Goal: Check status

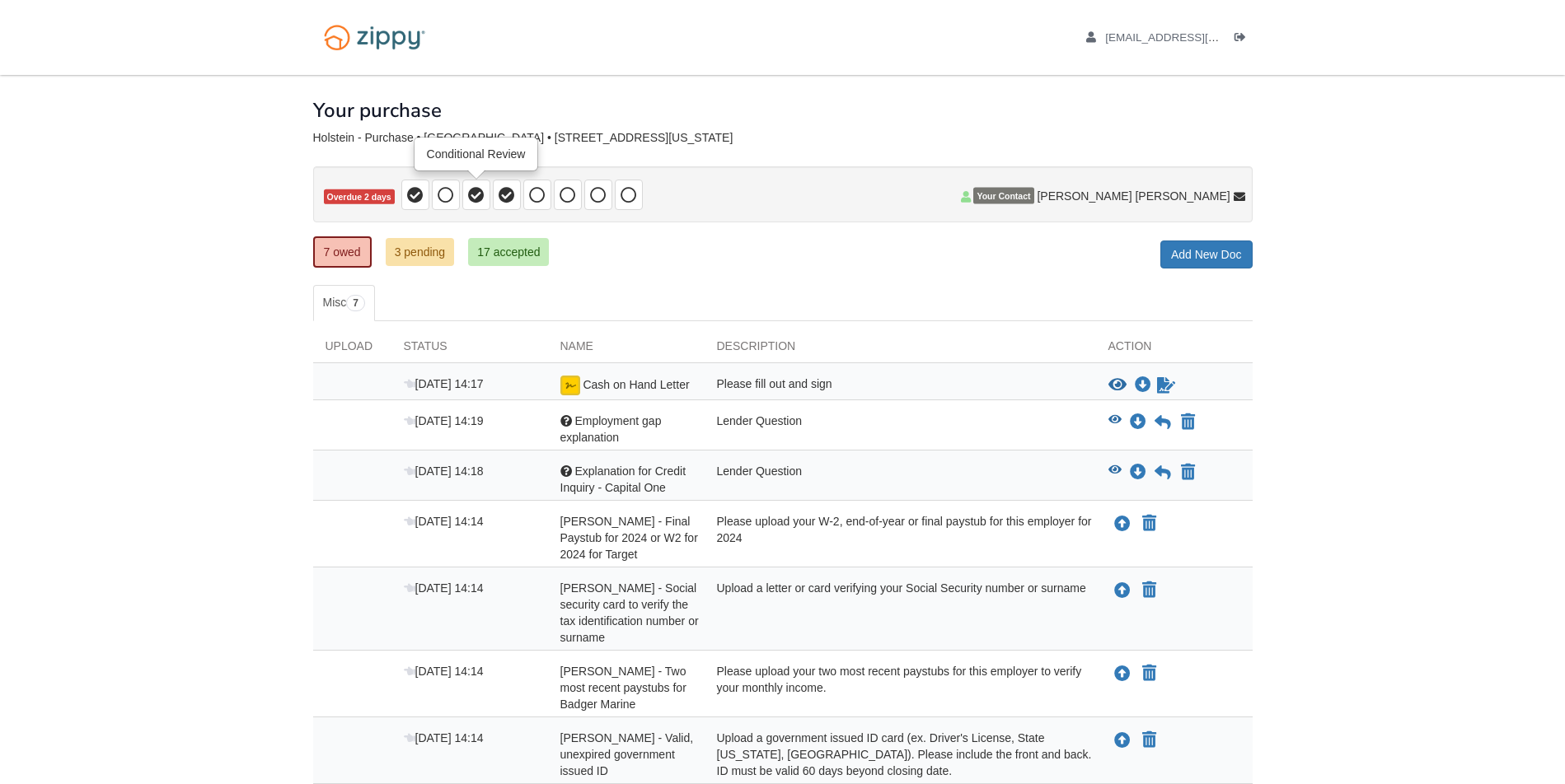
scroll to position [132, 0]
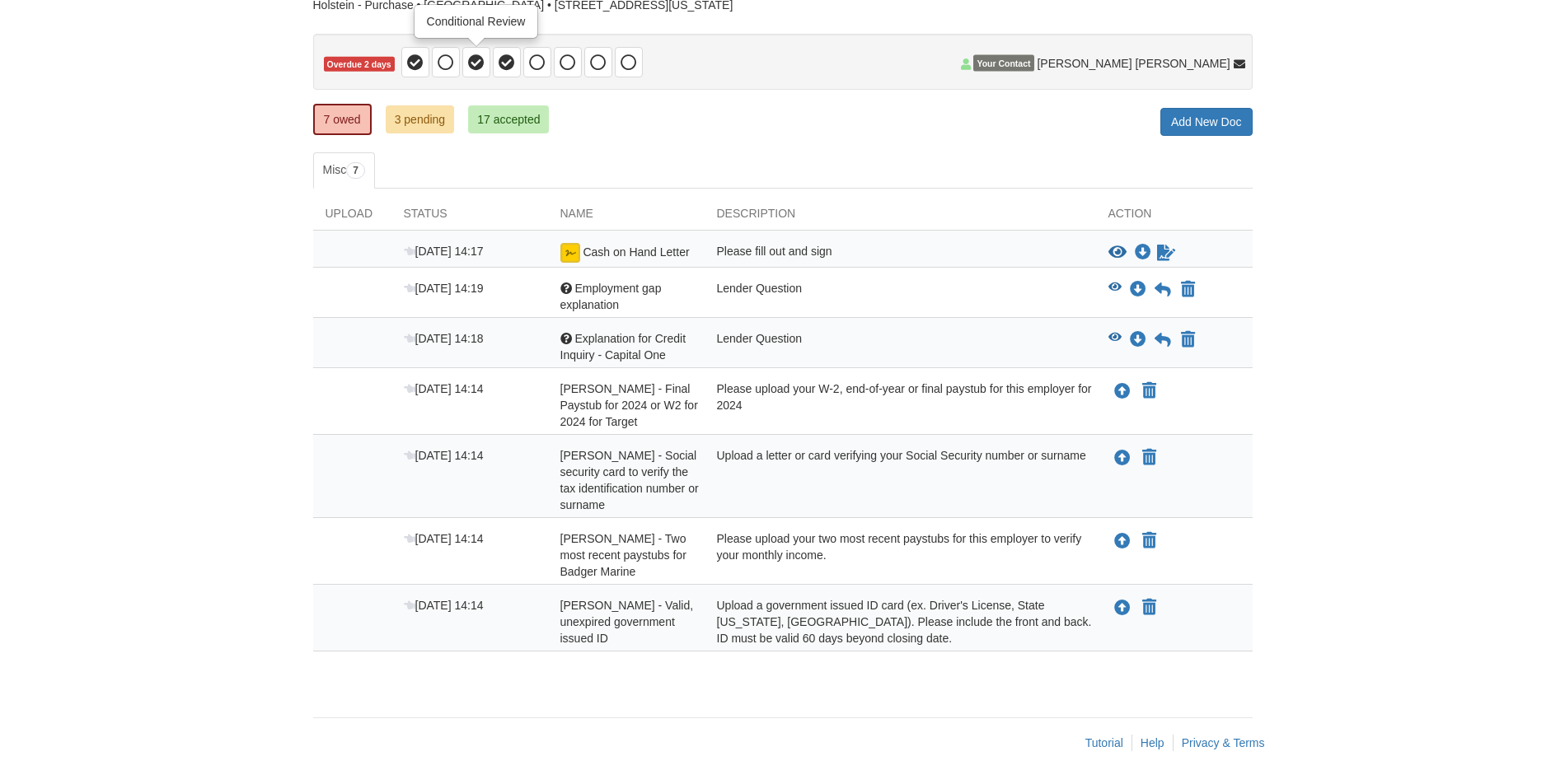
click at [490, 71] on span at bounding box center [476, 62] width 28 height 31
drag, startPoint x: 620, startPoint y: 630, endPoint x: 552, endPoint y: 596, distance: 76.0
click at [552, 596] on div "[DATE] 14:14 [PERSON_NAME] - Valid, unexpired government issued ID Upload a gov…" at bounding box center [782, 618] width 940 height 67
click at [574, 639] on span "[PERSON_NAME] - Valid, unexpired government issued ID" at bounding box center [627, 622] width 133 height 46
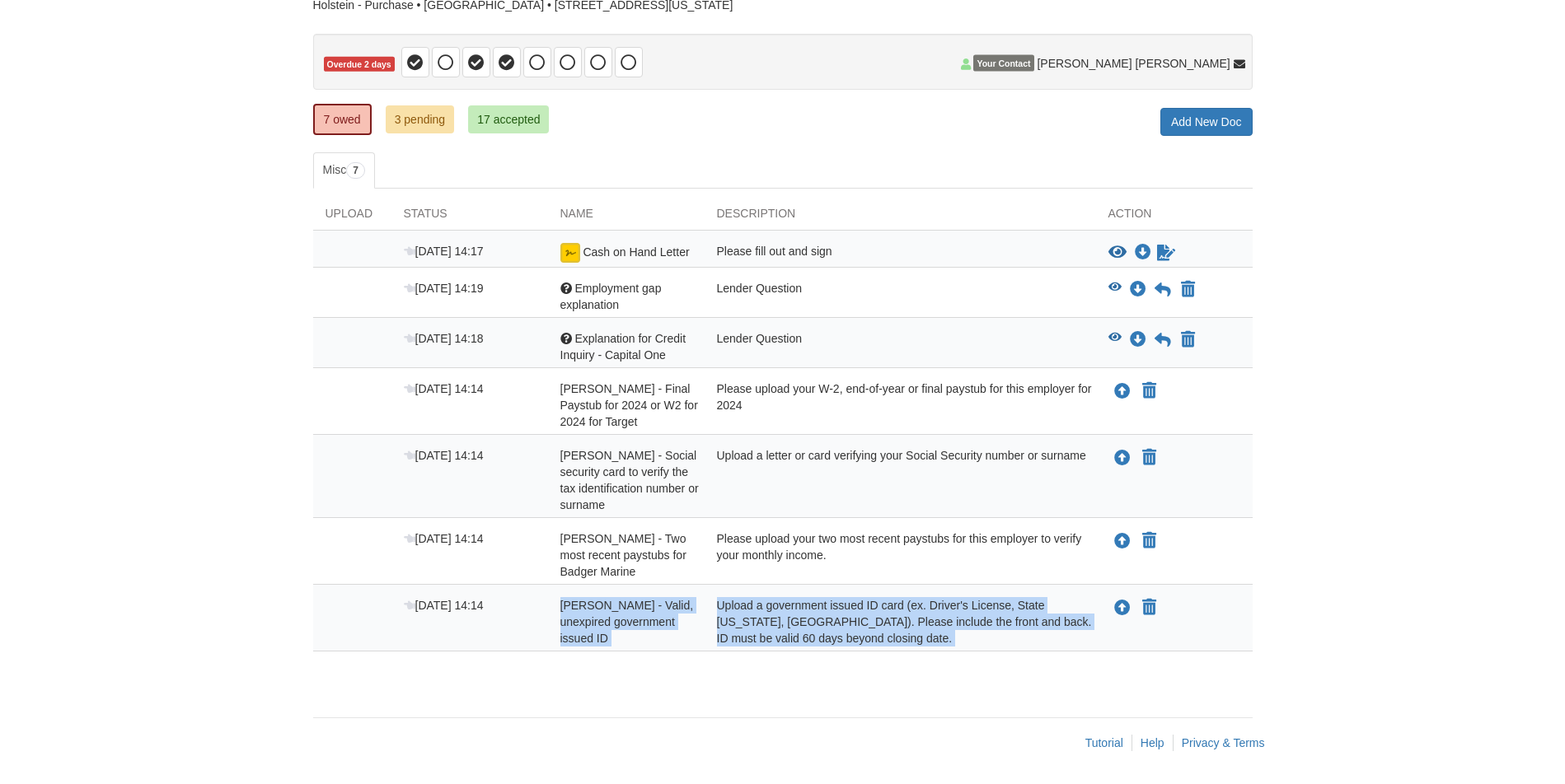
drag, startPoint x: 547, startPoint y: 604, endPoint x: 623, endPoint y: 660, distance: 94.4
click at [623, 660] on div "Upload Status Name Description Action Sep 30 14:17 Cash on Hand Letter Please f…" at bounding box center [782, 429] width 940 height 479
click at [646, 645] on div "[PERSON_NAME] - Valid, unexpired government issued ID" at bounding box center [626, 621] width 156 height 49
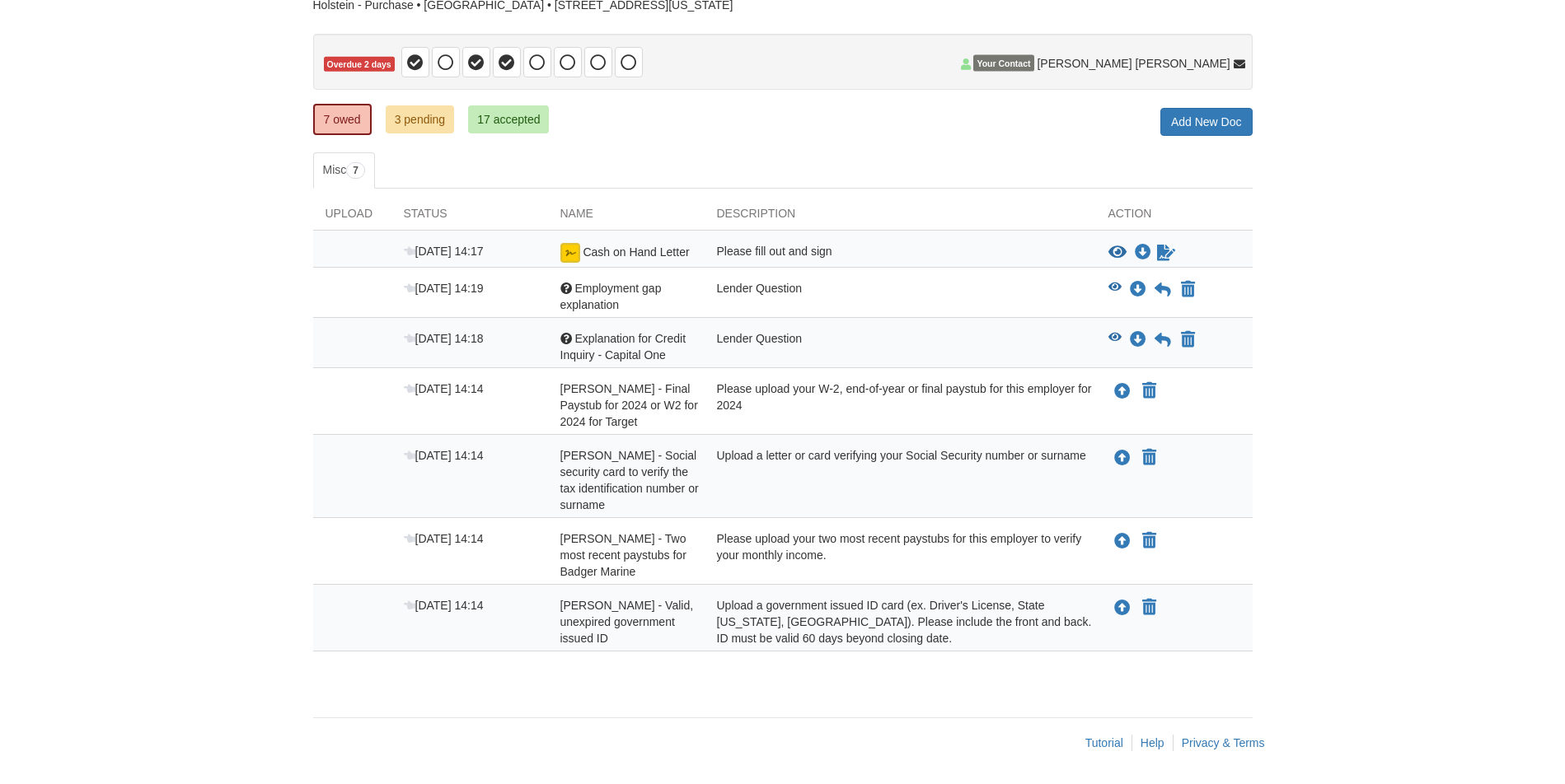
drag, startPoint x: 547, startPoint y: 541, endPoint x: 596, endPoint y: 574, distance: 59.1
click at [596, 574] on div "[PERSON_NAME] - Two most recent paystubs for Badger Marine" at bounding box center [626, 554] width 156 height 49
drag, startPoint x: 557, startPoint y: 461, endPoint x: 664, endPoint y: 510, distance: 117.7
click at [664, 510] on div "[PERSON_NAME] - Social security card to verify the tax identification number or…" at bounding box center [626, 479] width 156 height 66
click at [634, 383] on span "[PERSON_NAME] - Final Paystub for 2024 or W2 for 2024 for Target" at bounding box center [629, 405] width 138 height 46
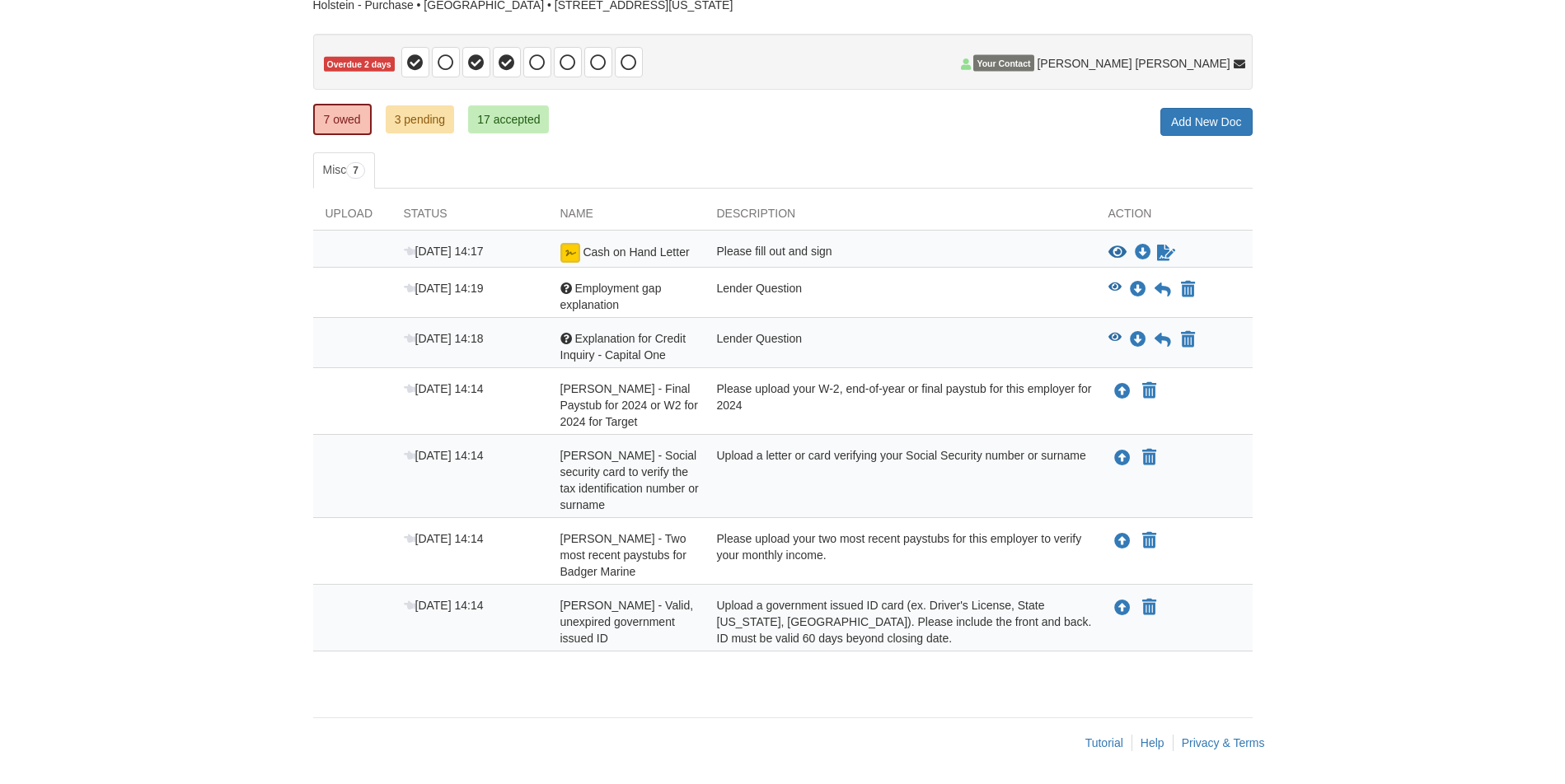
drag, startPoint x: 550, startPoint y: 380, endPoint x: 709, endPoint y: 409, distance: 161.6
click at [709, 409] on div "Sep 30 14:14 Kayla Holstein - Final Paystub for 2024 or W2 for 2024 for Target …" at bounding box center [782, 402] width 940 height 67
click at [648, 411] on span "[PERSON_NAME] - Final Paystub for 2024 or W2 for 2024 for Target" at bounding box center [629, 405] width 138 height 46
drag, startPoint x: 664, startPoint y: 409, endPoint x: 682, endPoint y: 409, distance: 18.0
click at [677, 409] on span "[PERSON_NAME] - Final Paystub for 2024 or W2 for 2024 for Target" at bounding box center [629, 405] width 138 height 46
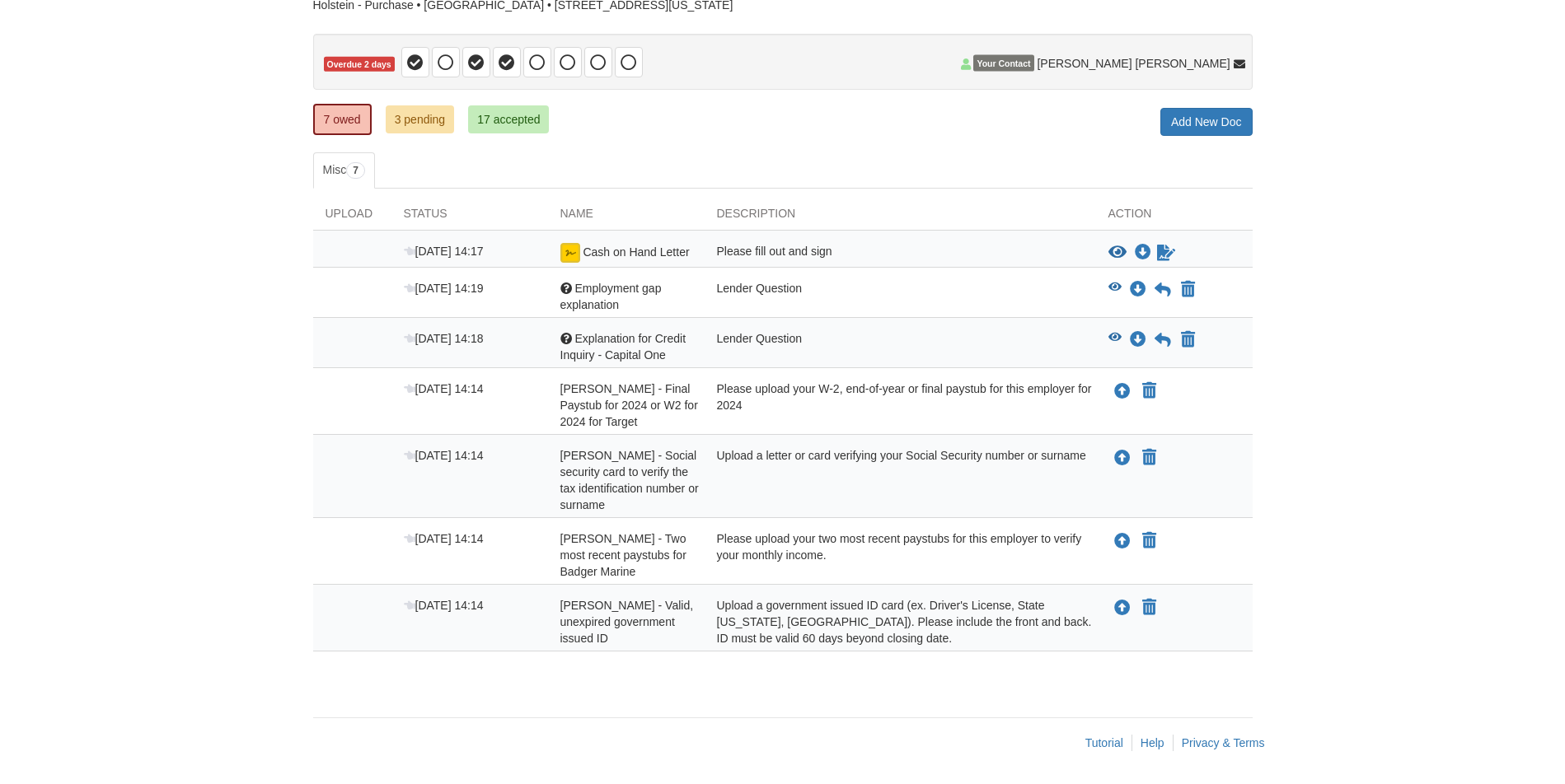
drag, startPoint x: 688, startPoint y: 409, endPoint x: 707, endPoint y: 417, distance: 20.6
click at [690, 409] on span "[PERSON_NAME] - Final Paystub for 2024 or W2 for 2024 for Target" at bounding box center [629, 405] width 138 height 46
drag, startPoint x: 554, startPoint y: 420, endPoint x: 634, endPoint y: 429, distance: 80.5
click at [634, 429] on div "[PERSON_NAME] - Final Paystub for 2024 or W2 for 2024 for Target" at bounding box center [626, 404] width 156 height 49
click at [652, 428] on div "[PERSON_NAME] - Final Paystub for 2024 or W2 for 2024 for Target" at bounding box center [626, 404] width 156 height 49
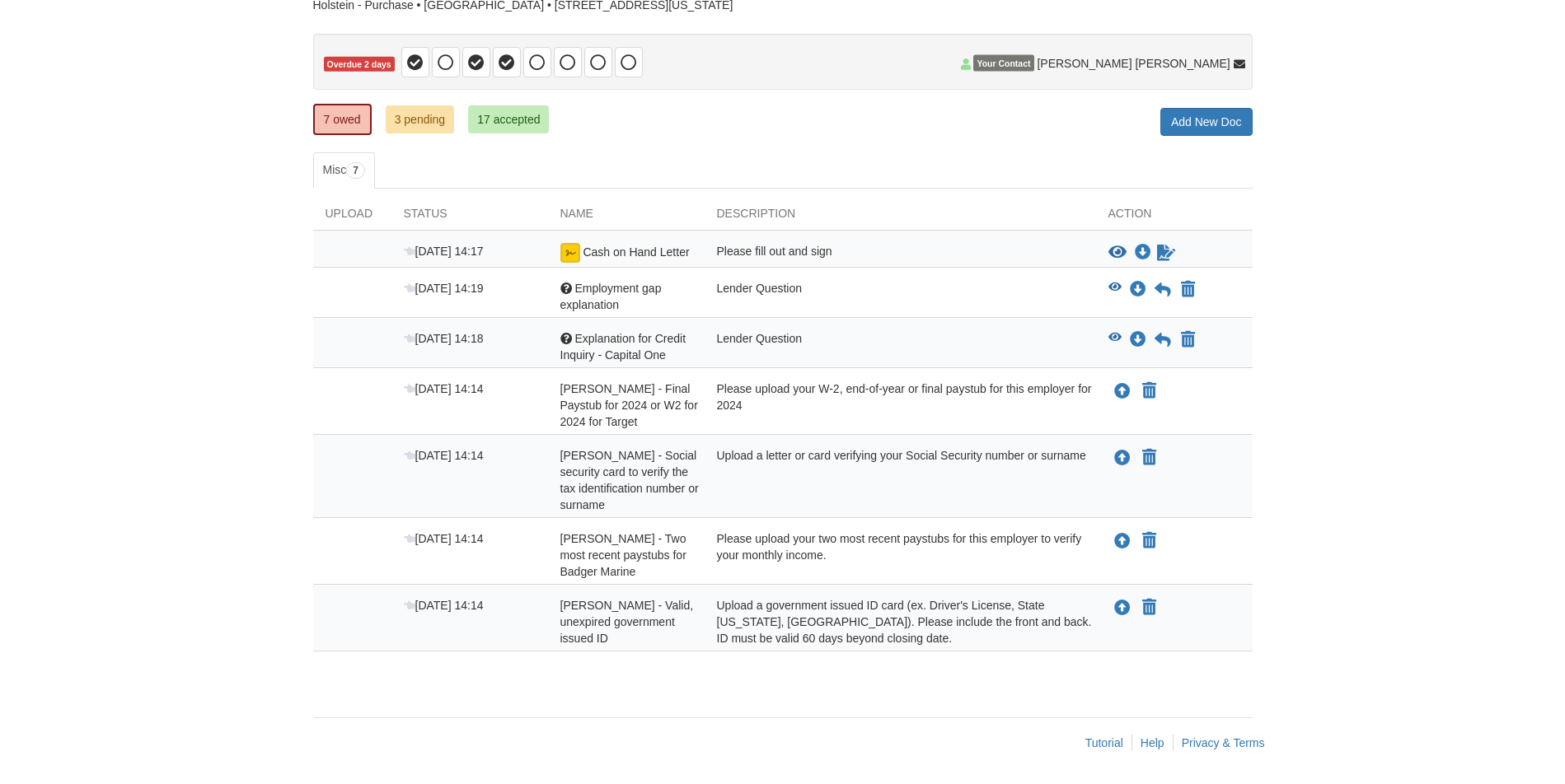
click at [631, 337] on span "Explanation for Credit Inquiry - Capital One" at bounding box center [623, 347] width 126 height 30
drag, startPoint x: 597, startPoint y: 350, endPoint x: 687, endPoint y: 358, distance: 90.4
click at [687, 358] on div "Question Explanation for Credit Inquiry - Capital One" at bounding box center [626, 347] width 156 height 33
click at [683, 355] on div "Question Explanation for Credit Inquiry - Capital One" at bounding box center [626, 347] width 156 height 33
drag, startPoint x: 599, startPoint y: 357, endPoint x: 808, endPoint y: 366, distance: 209.2
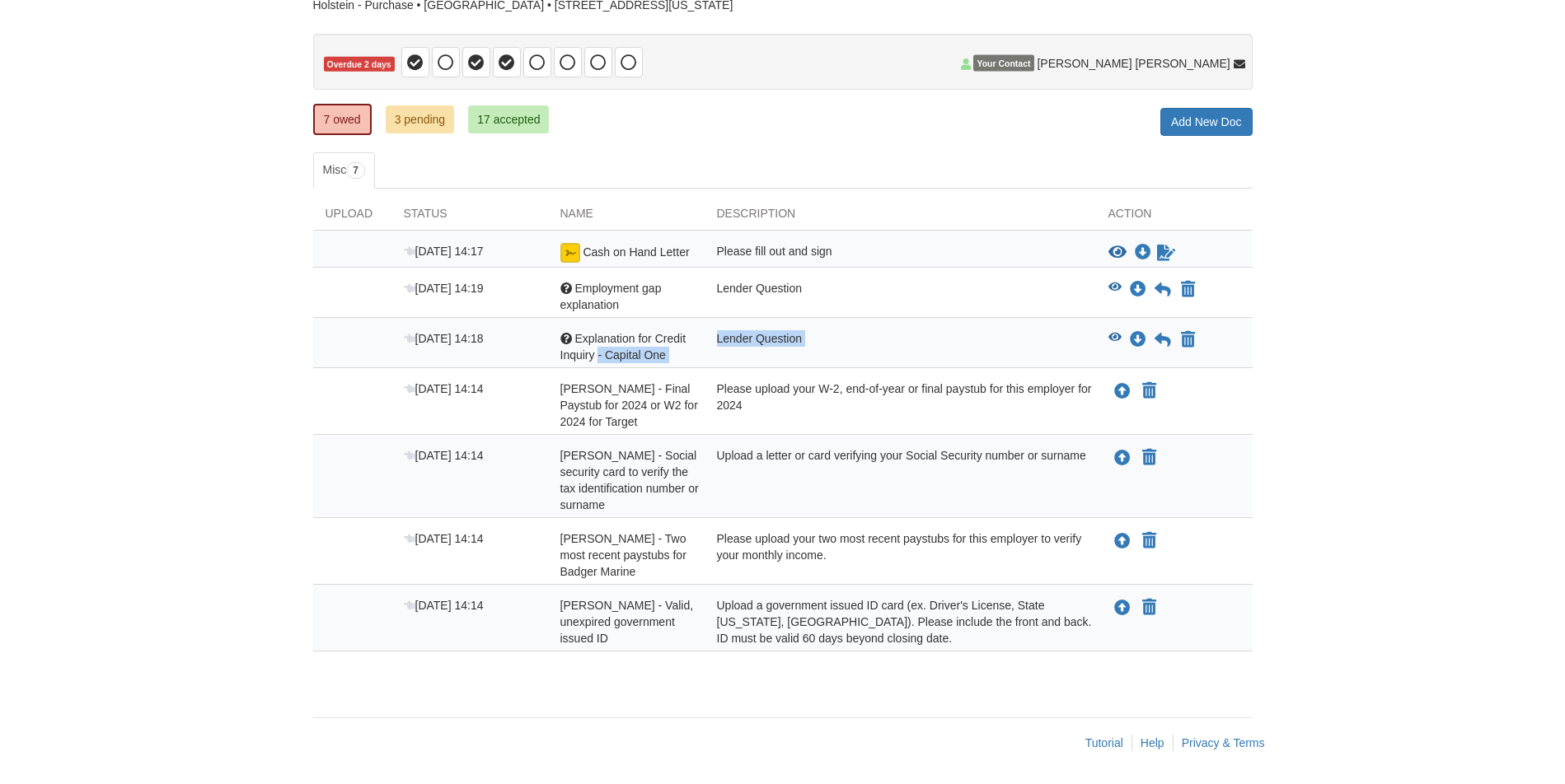
click at [808, 366] on div "Sep 30 14:18 Question Explanation for Credit Inquiry - Capital One Lender Quest…" at bounding box center [782, 343] width 940 height 50
click at [776, 355] on div "Lender Question" at bounding box center [900, 347] width 392 height 33
drag, startPoint x: 574, startPoint y: 287, endPoint x: 664, endPoint y: 300, distance: 90.9
click at [664, 300] on div "Question Employment gap explanation" at bounding box center [626, 297] width 156 height 33
drag, startPoint x: 582, startPoint y: 249, endPoint x: 695, endPoint y: 255, distance: 113.2
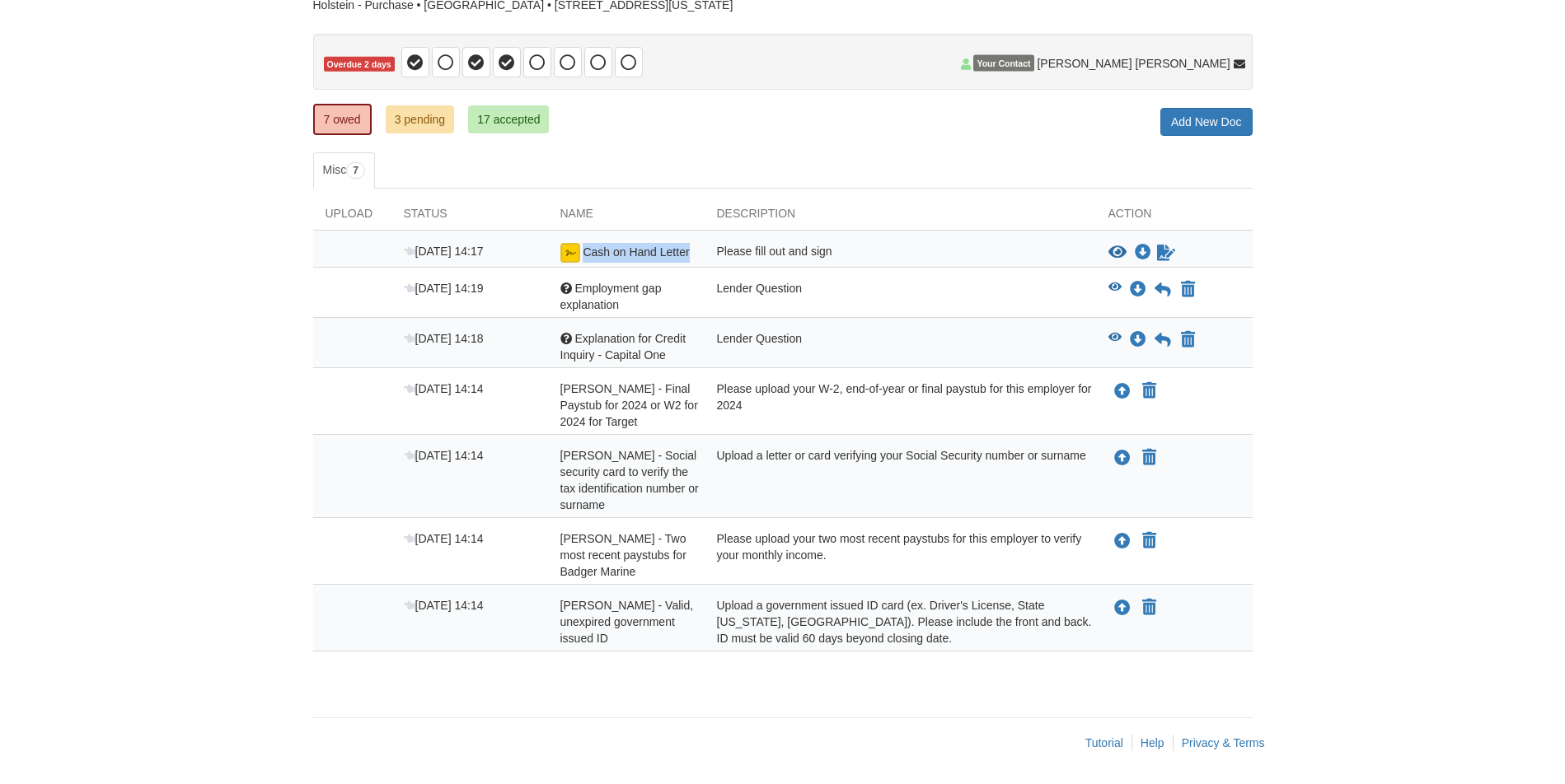
click at [695, 255] on div "Cash on Hand Letter" at bounding box center [626, 253] width 156 height 19
click at [724, 283] on div "Lender Question" at bounding box center [900, 297] width 392 height 33
click at [1119, 251] on icon "View Cash on Hand Letter" at bounding box center [1118, 253] width 19 height 17
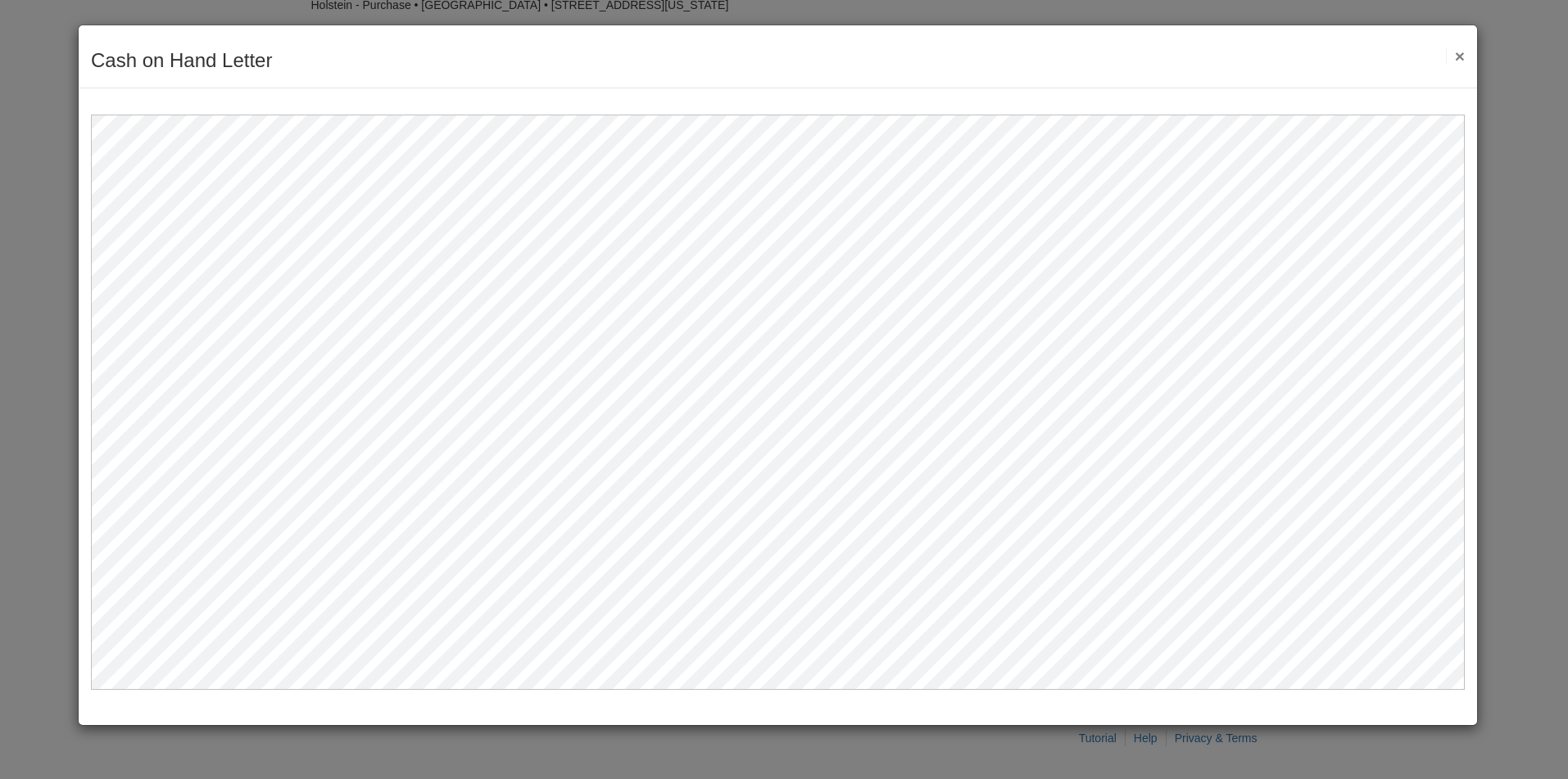
click at [1448, 57] on button "×" at bounding box center [1455, 56] width 18 height 17
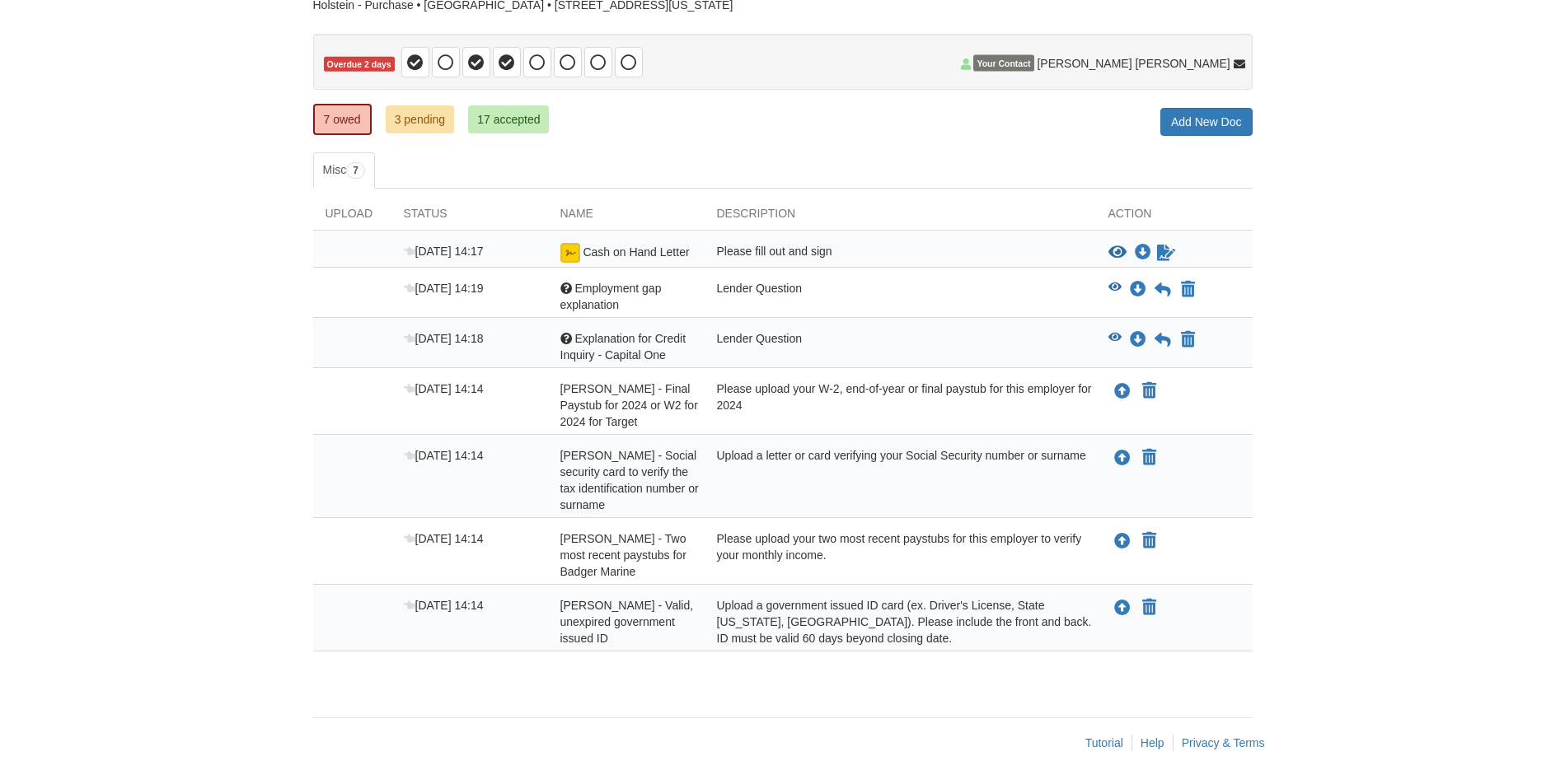
click at [404, 210] on div "Status" at bounding box center [470, 218] width 156 height 25
click at [498, 124] on link "17 accepted" at bounding box center [508, 119] width 81 height 28
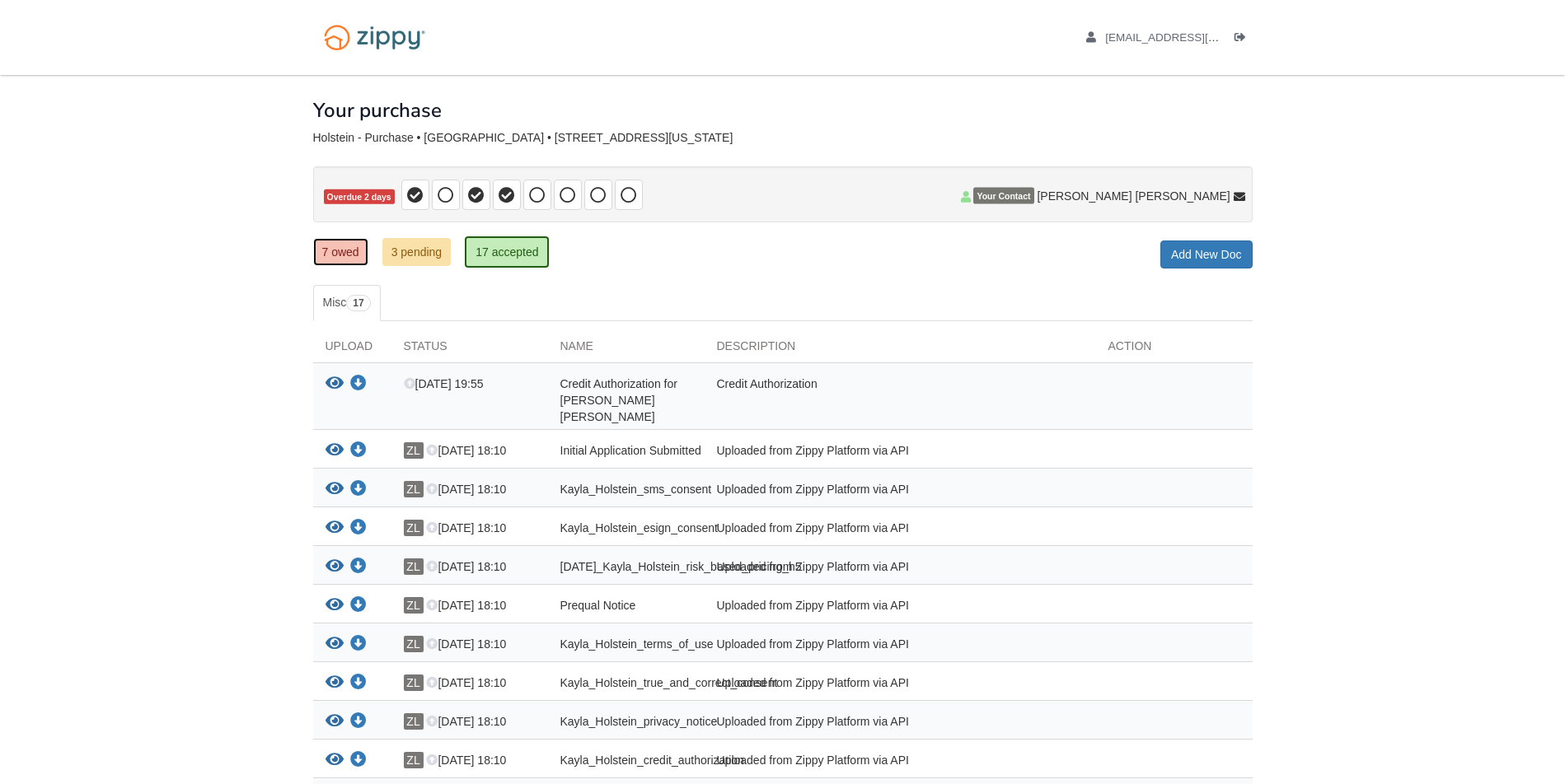
click at [322, 241] on link "7 owed" at bounding box center [341, 252] width 56 height 28
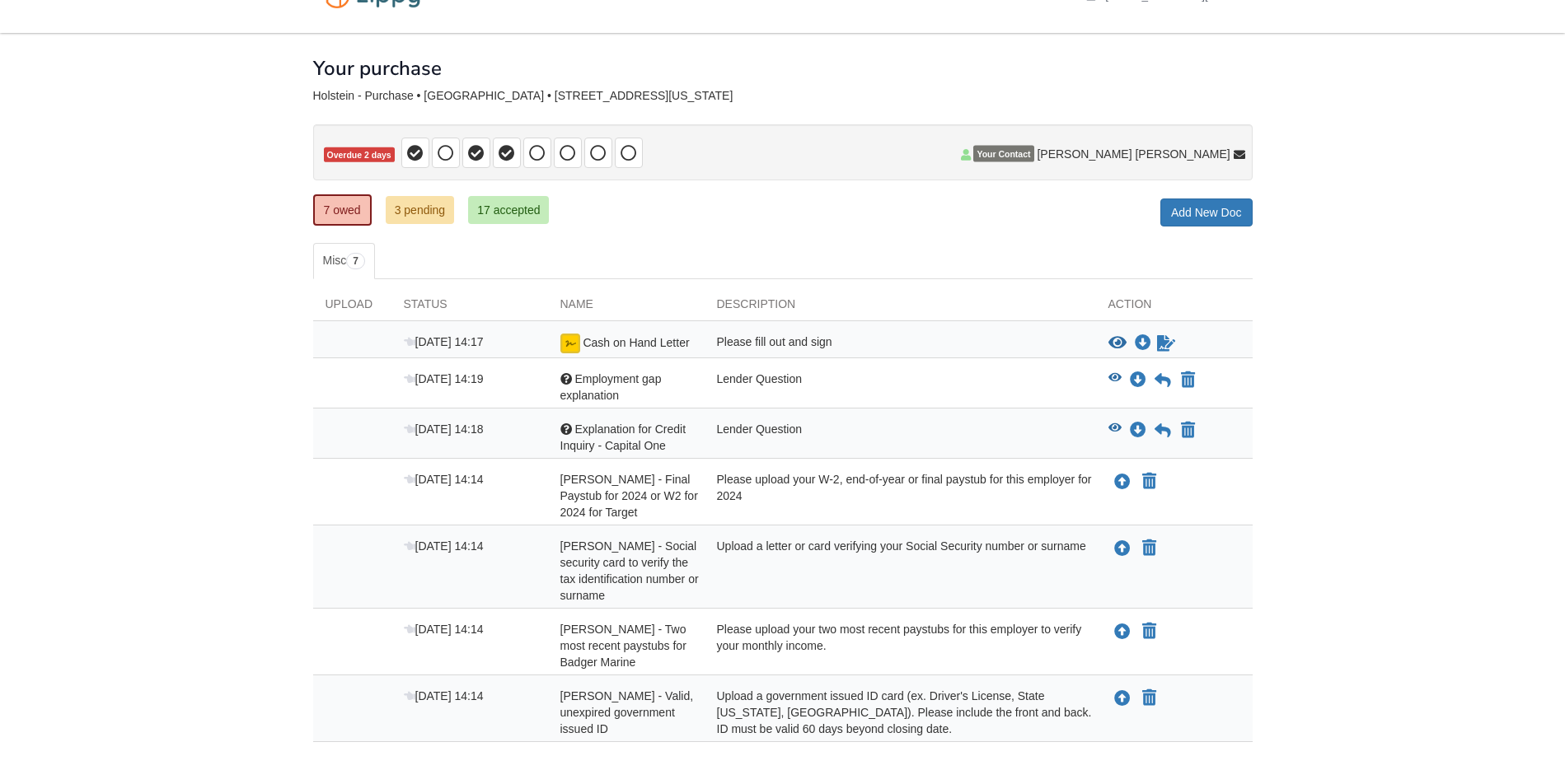
scroll to position [82, 0]
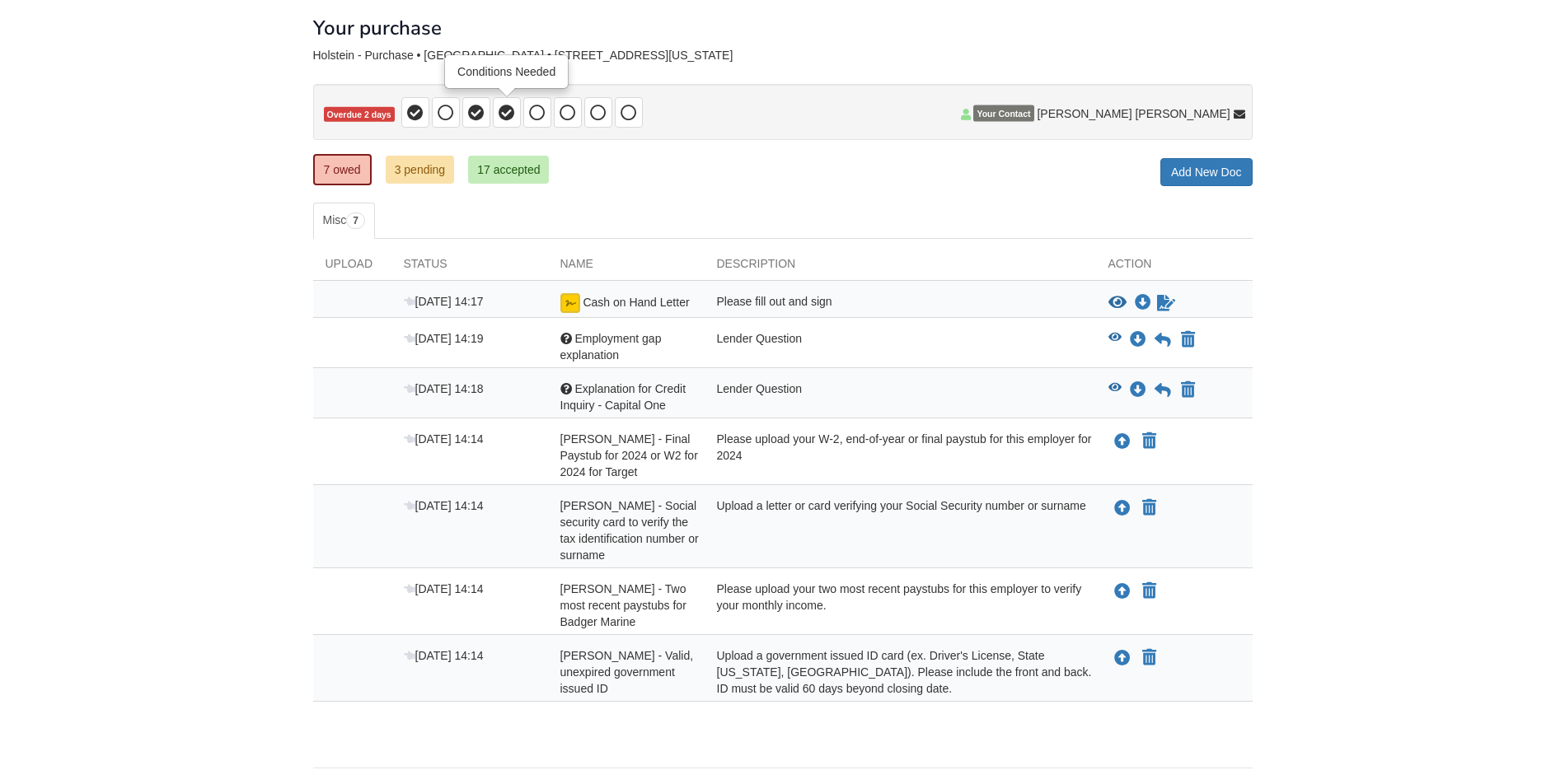
click at [505, 103] on span at bounding box center [507, 112] width 17 height 19
click at [549, 111] on span at bounding box center [537, 112] width 28 height 31
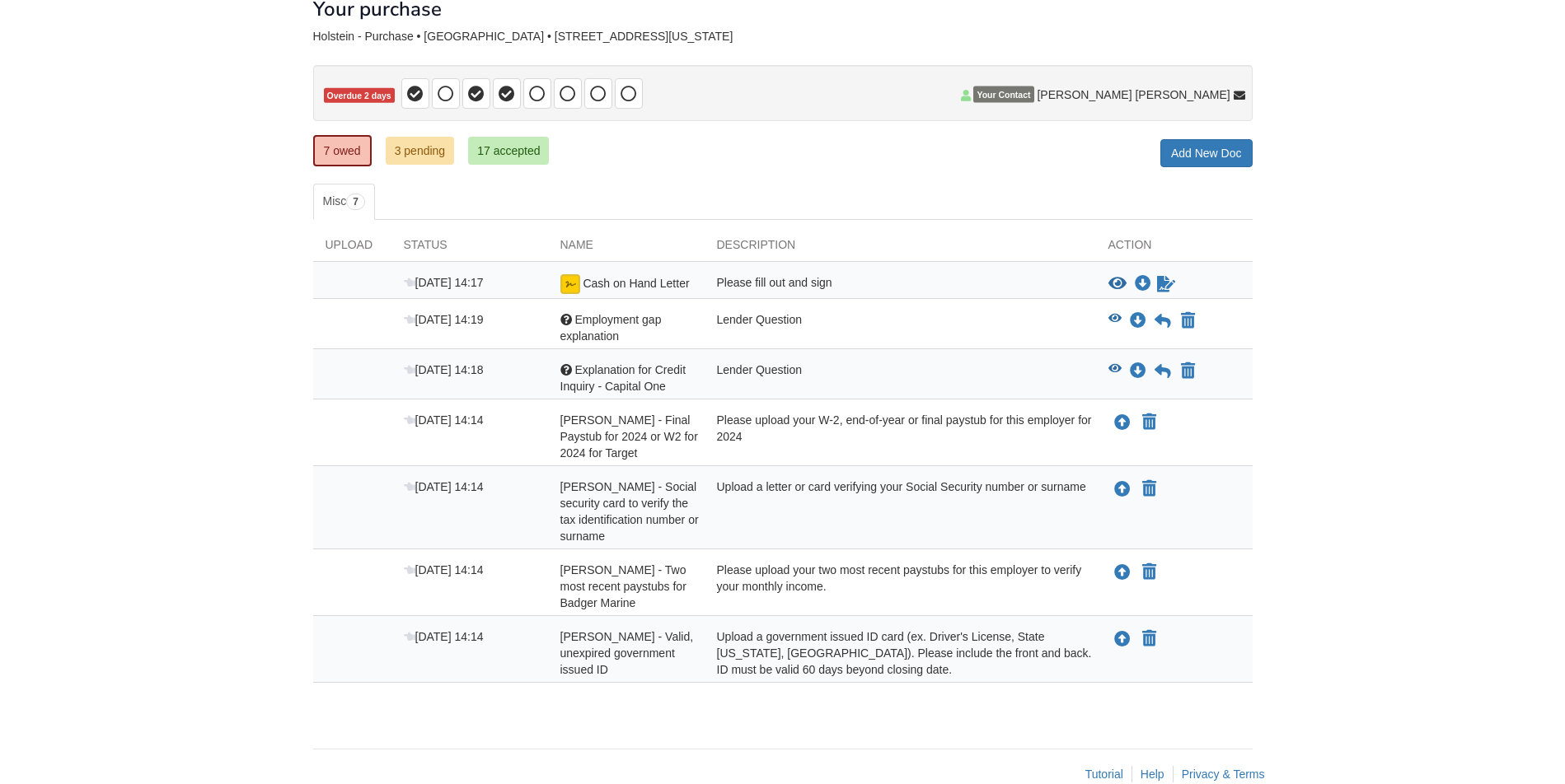
scroll to position [50, 0]
